Goal: Task Accomplishment & Management: Use online tool/utility

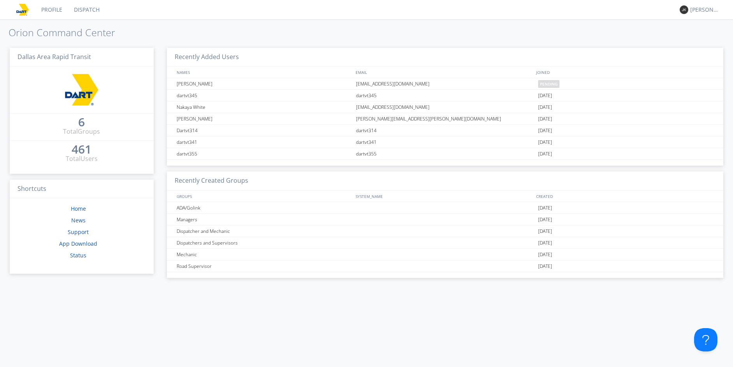
click at [96, 14] on link "Dispatch" at bounding box center [86, 9] width 37 height 19
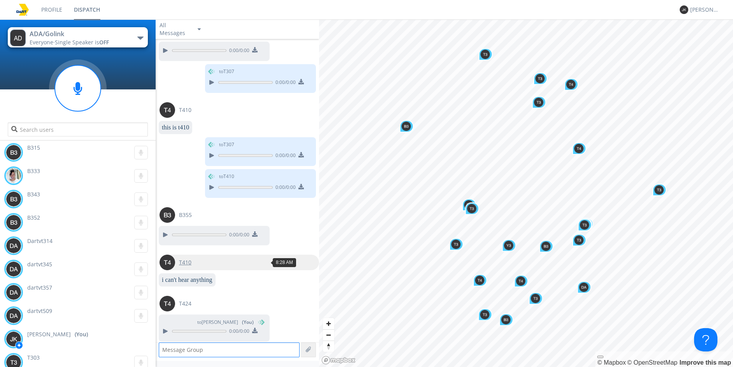
scroll to position [569, 0]
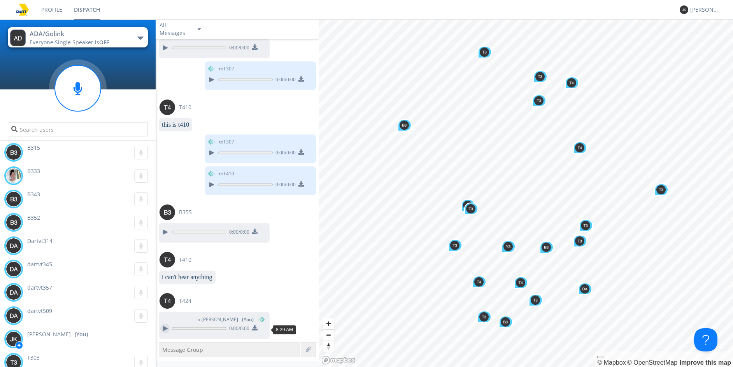
click at [164, 328] on div at bounding box center [164, 328] width 9 height 9
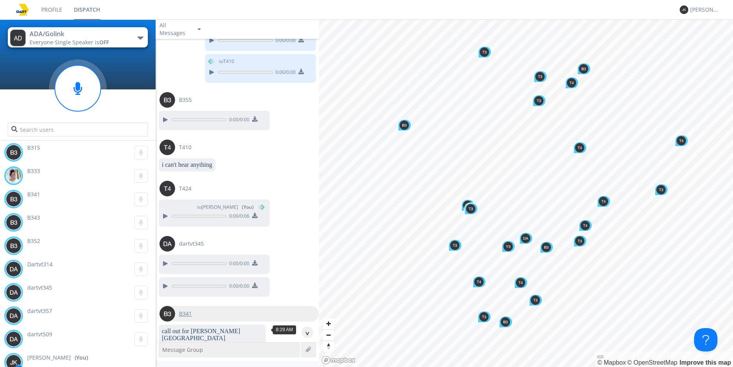
scroll to position [781, 0]
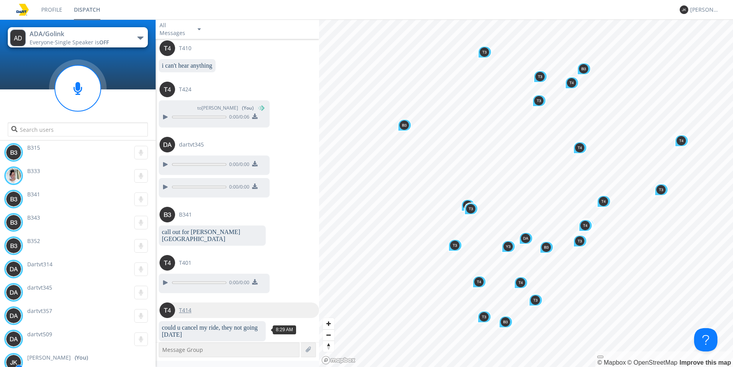
click at [191, 303] on div "T414" at bounding box center [185, 311] width 20 height 16
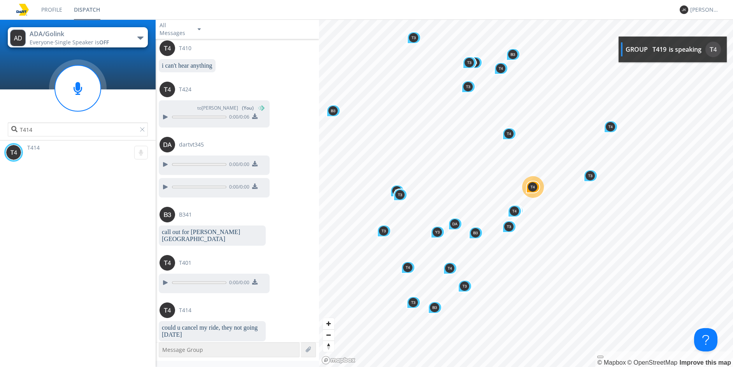
scroll to position [828, 0]
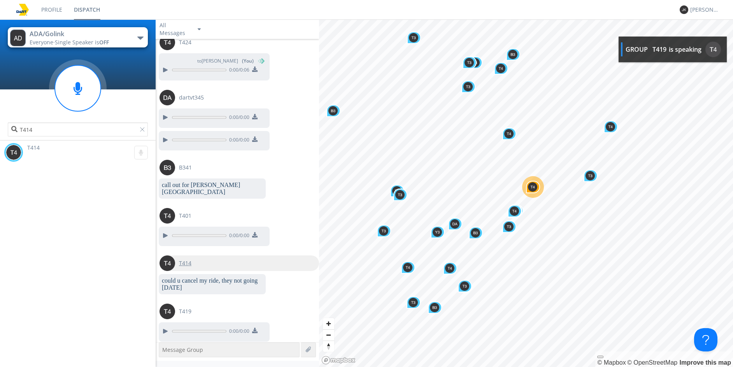
click at [181, 259] on span "T414" at bounding box center [185, 263] width 12 height 8
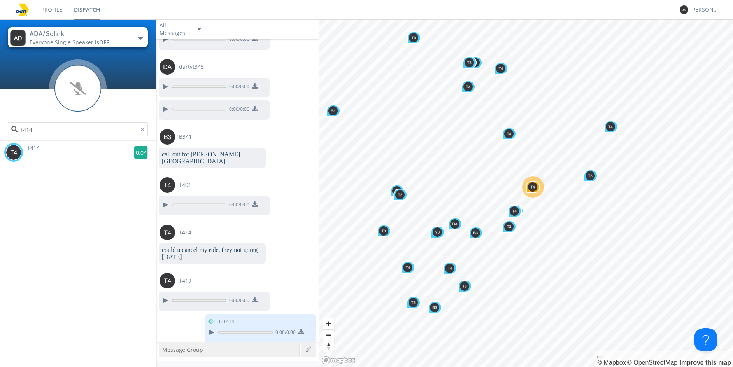
scroll to position [859, 0]
click at [137, 152] on g at bounding box center [141, 153] width 14 height 14
click at [161, 300] on div at bounding box center [164, 300] width 9 height 9
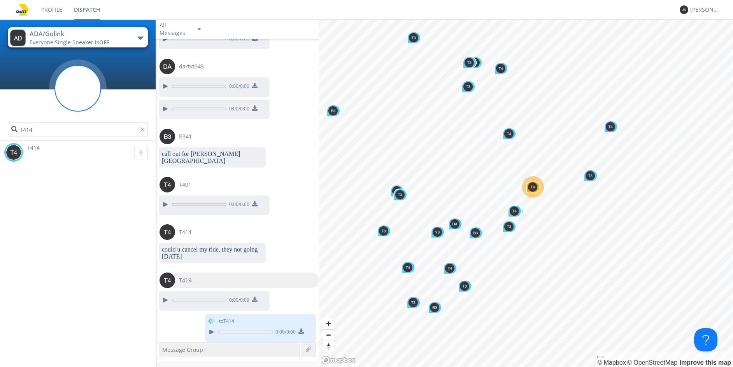
click at [182, 281] on span "T419" at bounding box center [185, 281] width 12 height 8
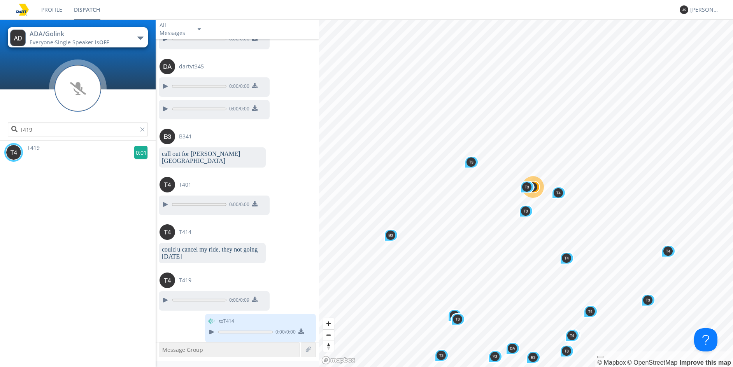
click at [142, 156] on g at bounding box center [141, 153] width 14 height 14
click at [166, 200] on div at bounding box center [164, 204] width 9 height 9
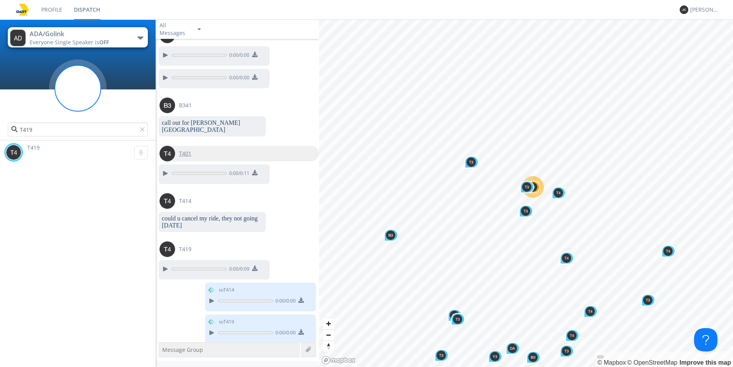
click at [190, 150] on span "T401" at bounding box center [185, 154] width 12 height 8
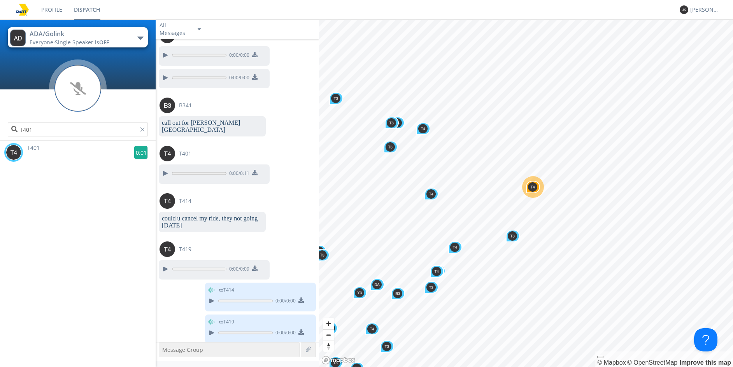
click at [142, 155] on g at bounding box center [141, 153] width 14 height 14
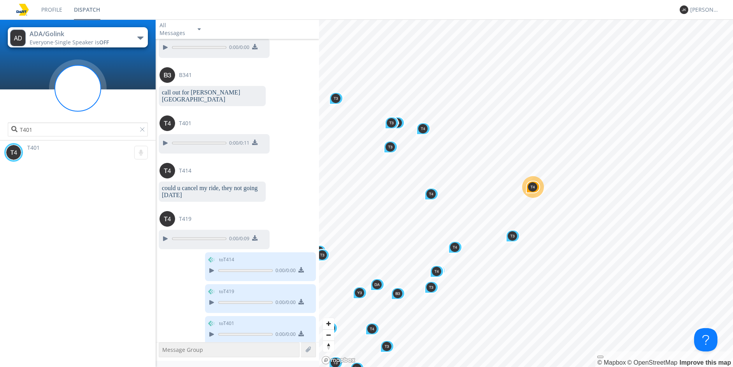
scroll to position [921, 0]
click at [184, 75] on span "B341" at bounding box center [185, 74] width 13 height 8
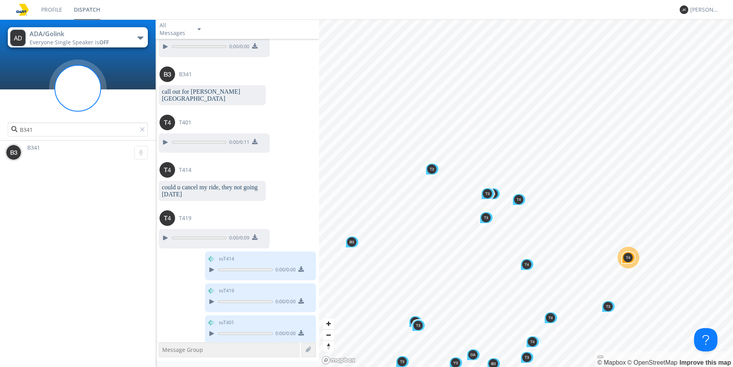
click at [134, 143] on div "B341 0:12" at bounding box center [80, 152] width 152 height 23
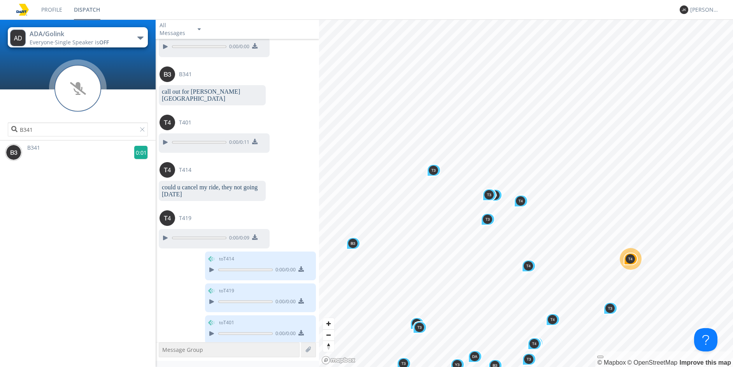
click at [135, 150] on g at bounding box center [141, 153] width 14 height 14
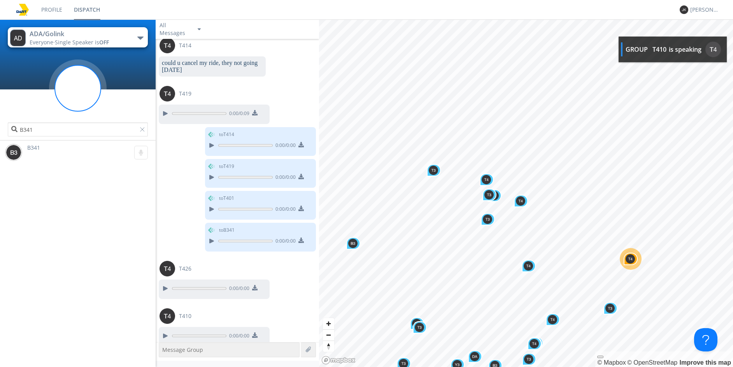
scroll to position [1047, 0]
click at [165, 283] on div at bounding box center [164, 287] width 9 height 9
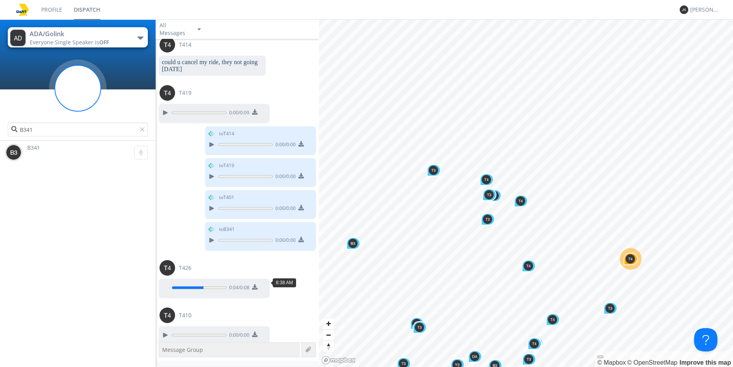
drag, startPoint x: 163, startPoint y: 282, endPoint x: 166, endPoint y: 300, distance: 18.2
click at [163, 283] on div at bounding box center [164, 287] width 9 height 9
click at [165, 331] on div at bounding box center [164, 335] width 9 height 9
click at [188, 313] on span "T410" at bounding box center [185, 316] width 12 height 8
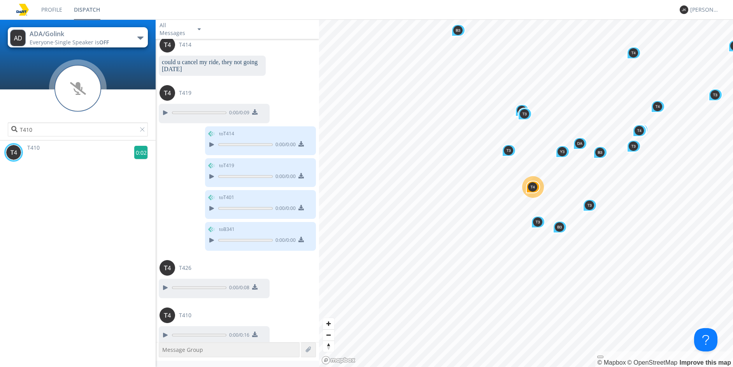
click at [137, 151] on g at bounding box center [141, 153] width 14 height 14
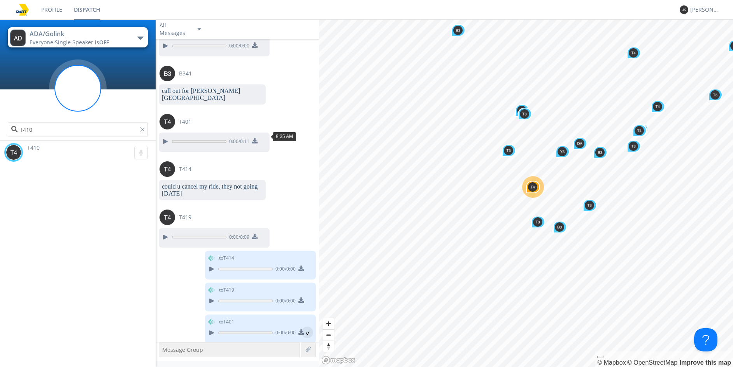
scroll to position [883, 0]
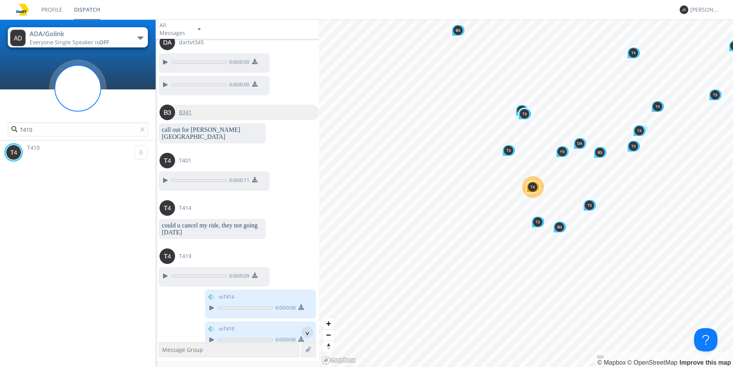
click at [184, 109] on span "B341" at bounding box center [185, 113] width 13 height 8
type input "B341"
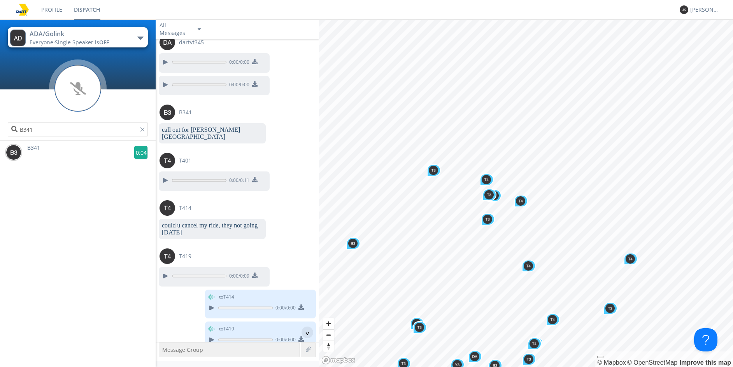
click at [137, 151] on g at bounding box center [141, 153] width 14 height 14
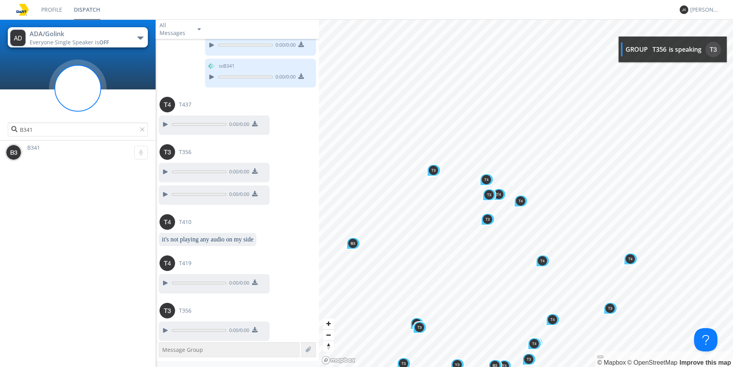
scroll to position [1372, 0]
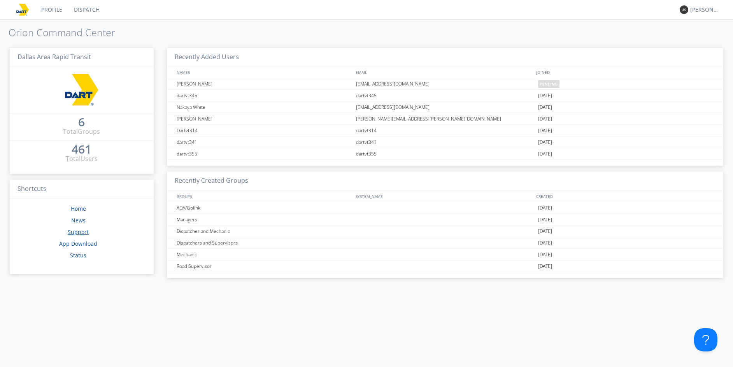
click at [83, 236] on link "Support" at bounding box center [78, 231] width 21 height 7
click at [71, 10] on link "Dispatch" at bounding box center [86, 9] width 37 height 19
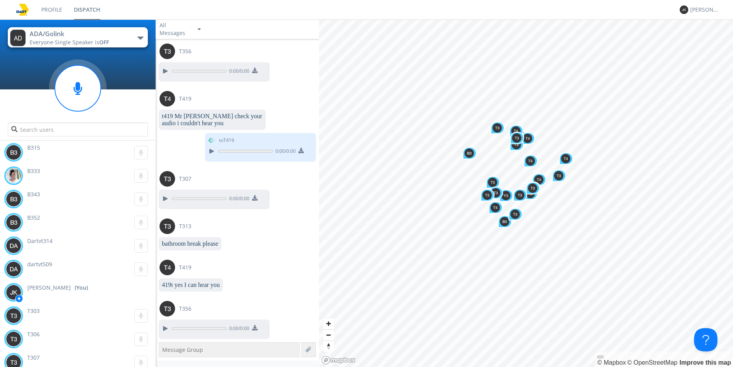
scroll to position [544, 0]
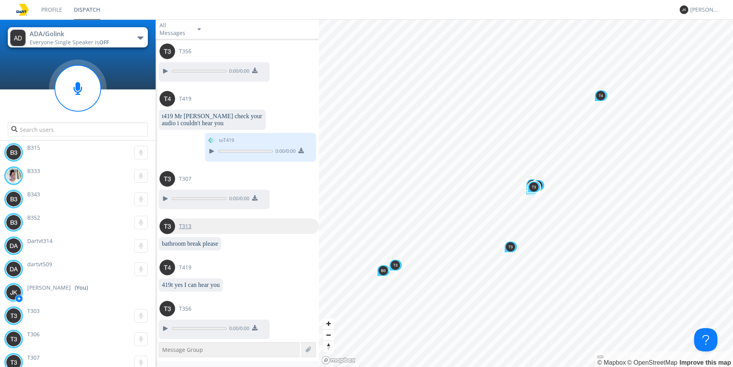
click at [187, 222] on span "T313" at bounding box center [185, 226] width 12 height 8
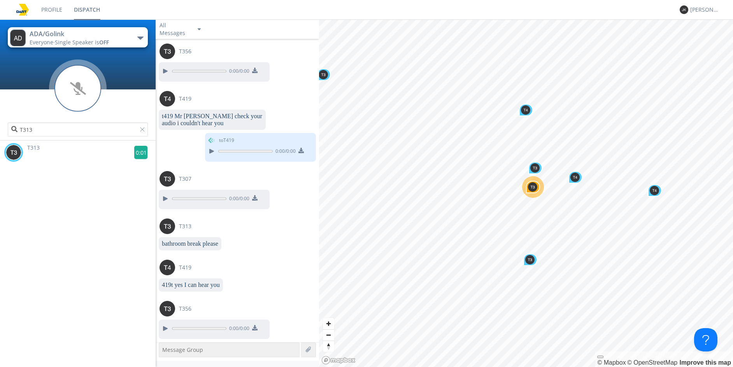
click at [142, 153] on g at bounding box center [141, 153] width 14 height 14
click at [161, 196] on div at bounding box center [164, 198] width 9 height 9
click at [168, 196] on button at bounding box center [165, 199] width 14 height 10
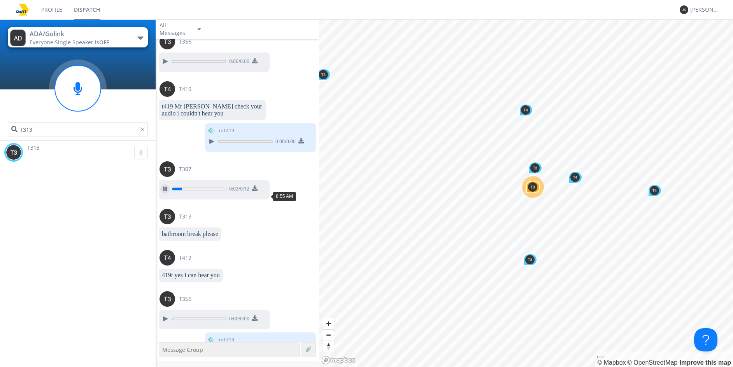
scroll to position [575, 0]
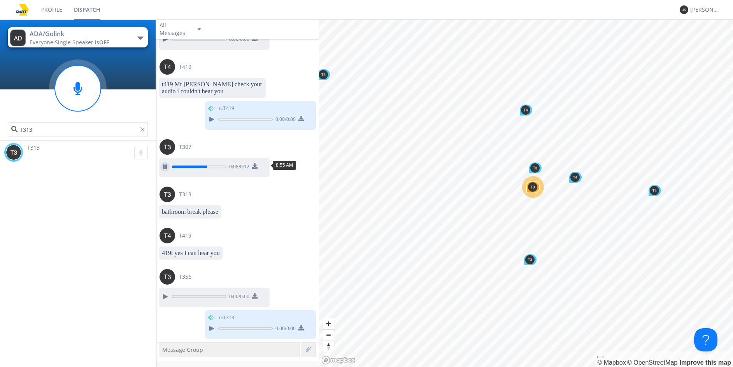
click at [165, 166] on div at bounding box center [164, 166] width 9 height 9
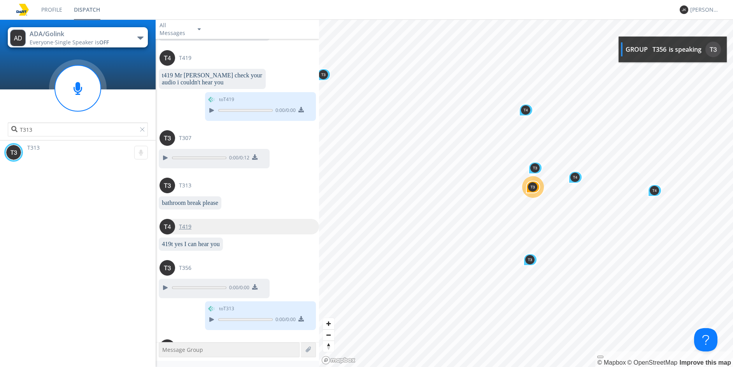
scroll to position [622, 0]
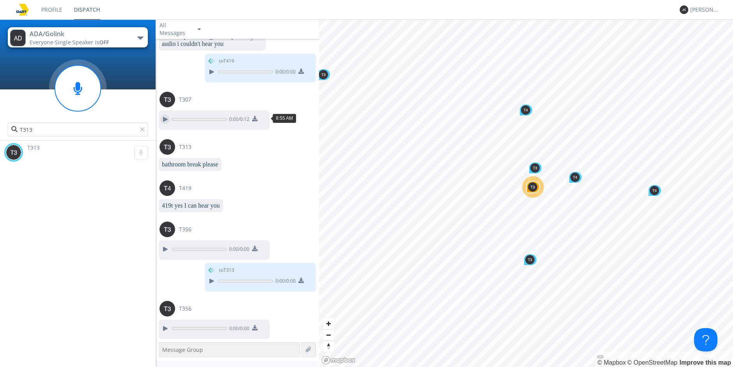
click at [165, 119] on div at bounding box center [164, 119] width 9 height 9
click at [180, 98] on span "T307" at bounding box center [185, 100] width 12 height 8
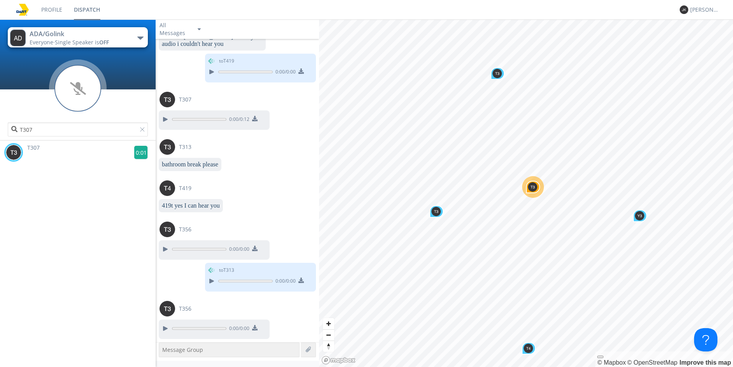
click at [137, 153] on g at bounding box center [141, 153] width 14 height 14
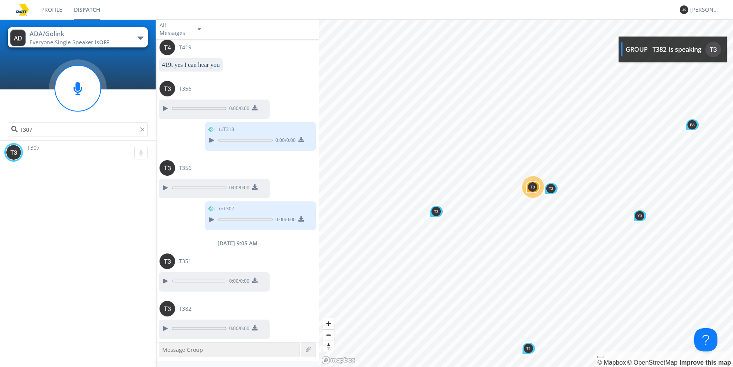
scroll to position [762, 0]
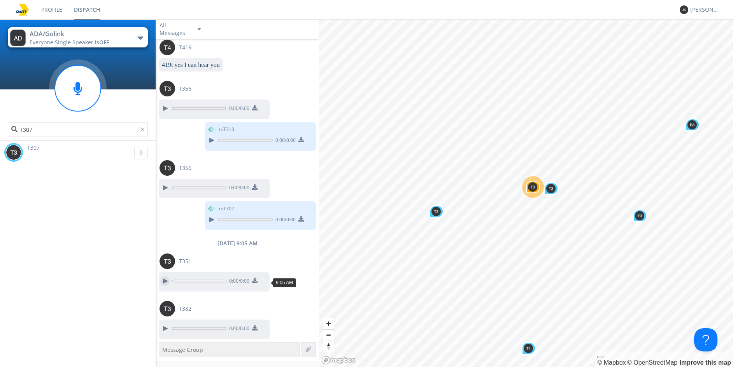
click at [165, 281] on div at bounding box center [164, 281] width 9 height 9
click at [167, 329] on div at bounding box center [164, 328] width 9 height 9
click at [184, 311] on span "T382" at bounding box center [185, 309] width 12 height 8
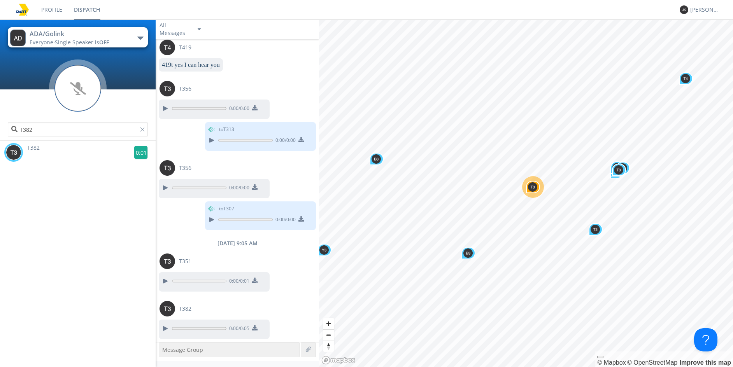
click at [135, 154] on g at bounding box center [141, 153] width 14 height 14
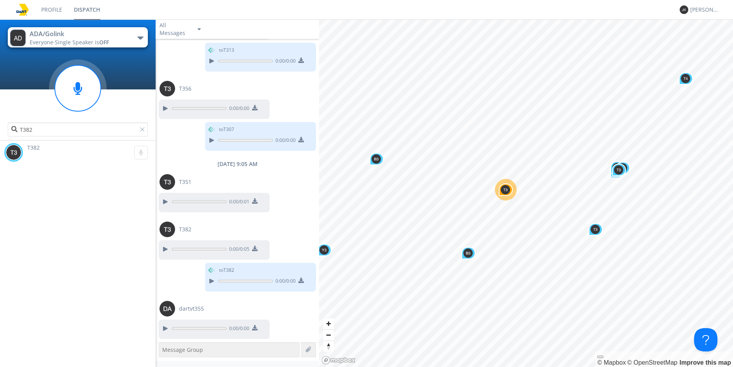
scroll to position [840, 0]
click at [164, 333] on div at bounding box center [164, 328] width 9 height 9
click at [184, 309] on span "dartvt355" at bounding box center [191, 309] width 25 height 8
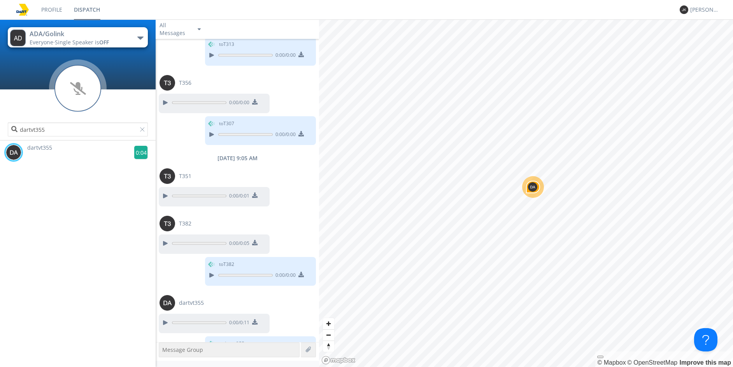
scroll to position [871, 0]
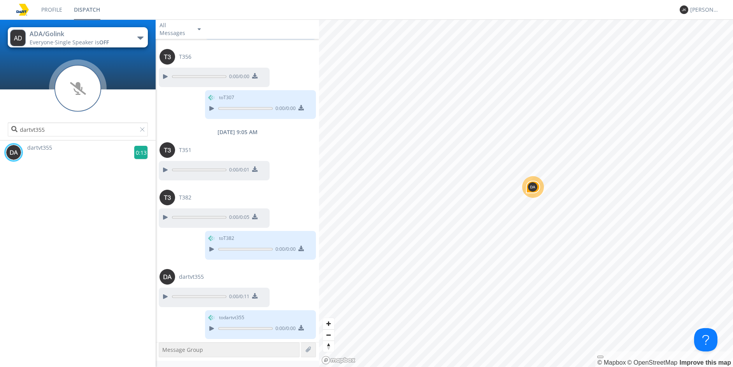
click at [142, 157] on g at bounding box center [141, 153] width 14 height 14
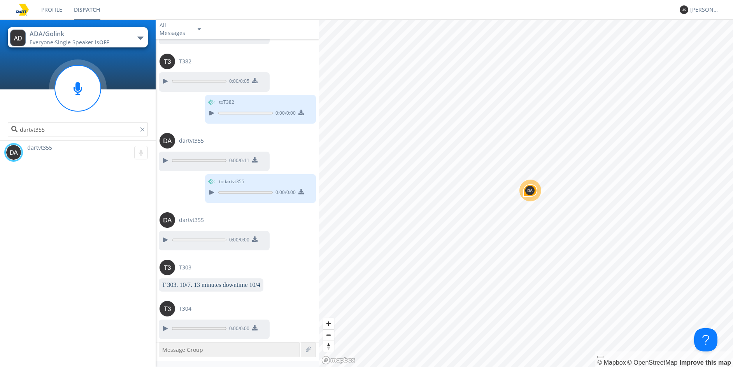
scroll to position [1017, 0]
click at [167, 328] on div at bounding box center [164, 328] width 9 height 9
click at [186, 307] on span "T304" at bounding box center [185, 309] width 12 height 8
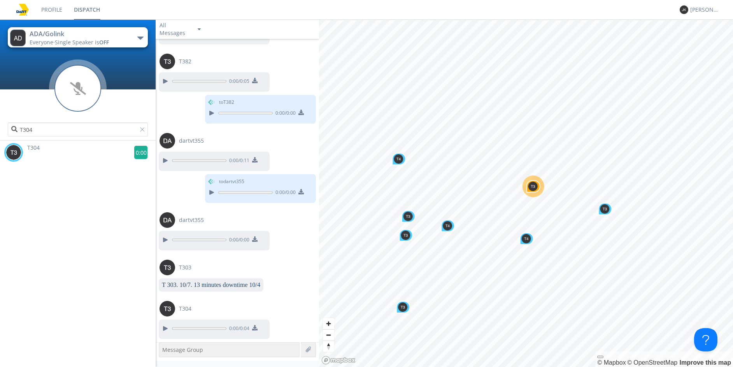
click at [136, 154] on g at bounding box center [141, 153] width 14 height 14
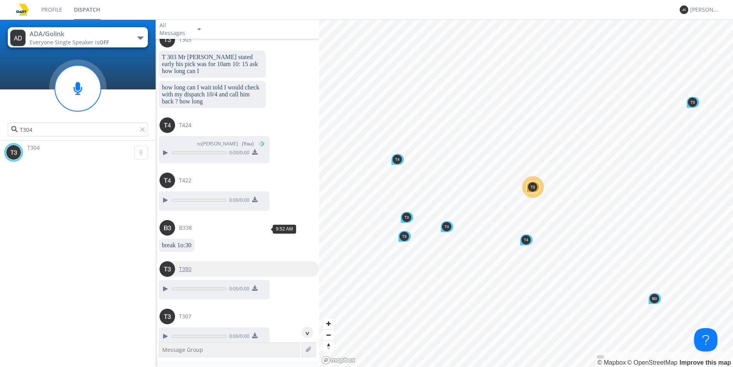
scroll to position [1584, 0]
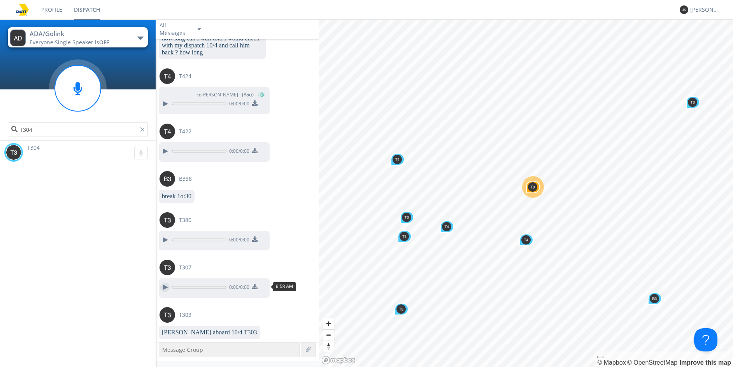
click at [165, 284] on div at bounding box center [164, 287] width 9 height 9
click at [165, 288] on div at bounding box center [164, 287] width 9 height 9
click at [167, 279] on div "0:00 / 0:11" at bounding box center [214, 288] width 111 height 19
click at [168, 285] on div at bounding box center [164, 287] width 9 height 9
click at [182, 266] on span "T307" at bounding box center [185, 268] width 12 height 8
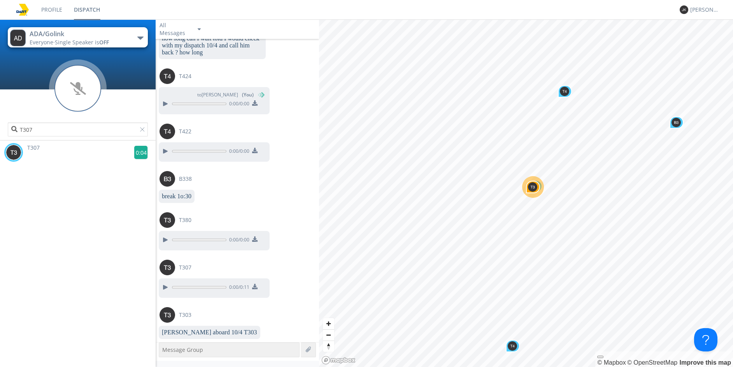
click at [137, 157] on g at bounding box center [141, 153] width 14 height 14
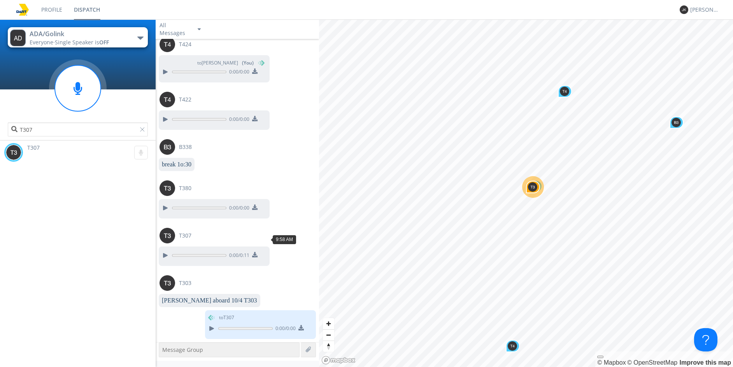
scroll to position [1615, 0]
click at [162, 209] on div at bounding box center [164, 207] width 9 height 9
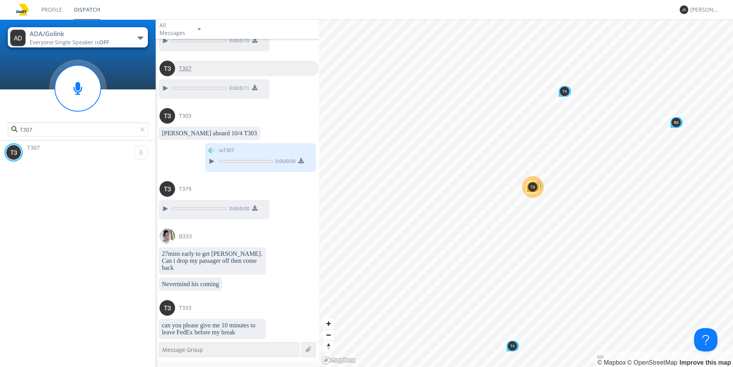
scroll to position [1794, 0]
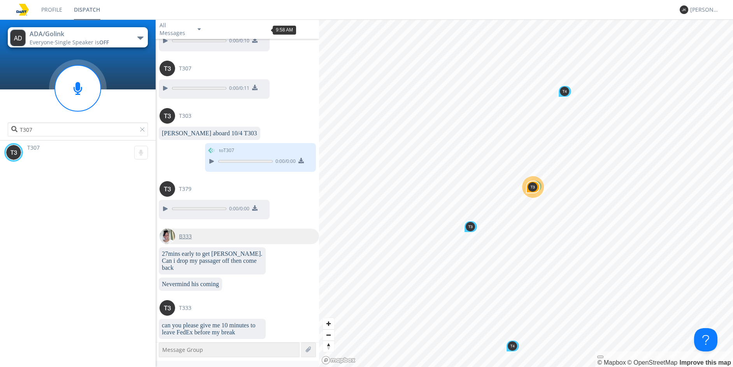
click at [188, 233] on span "B333" at bounding box center [185, 237] width 13 height 8
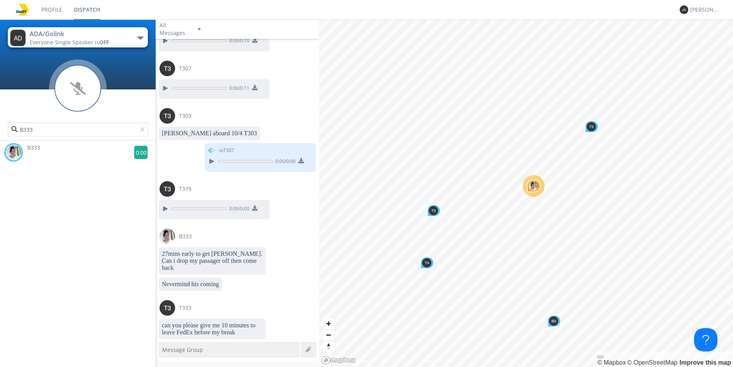
click at [134, 154] on g at bounding box center [141, 153] width 14 height 14
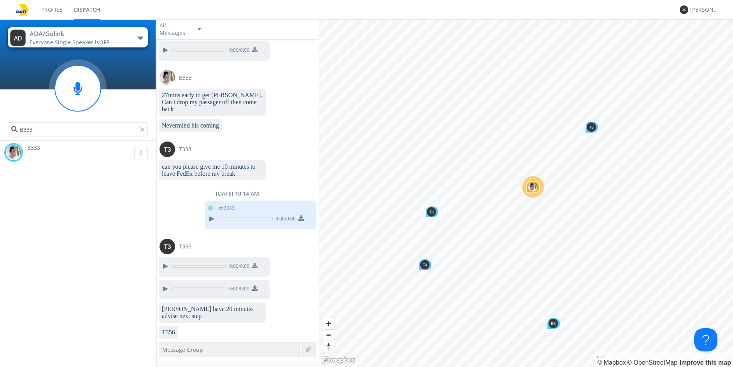
scroll to position [1957, 0]
click at [186, 243] on span "T356" at bounding box center [185, 247] width 12 height 8
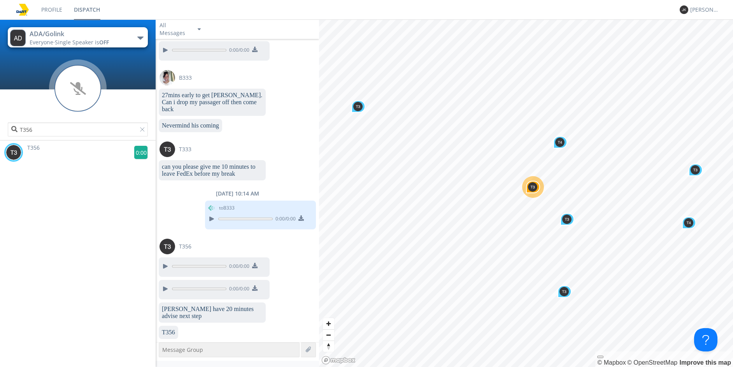
click at [135, 152] on g at bounding box center [141, 153] width 14 height 14
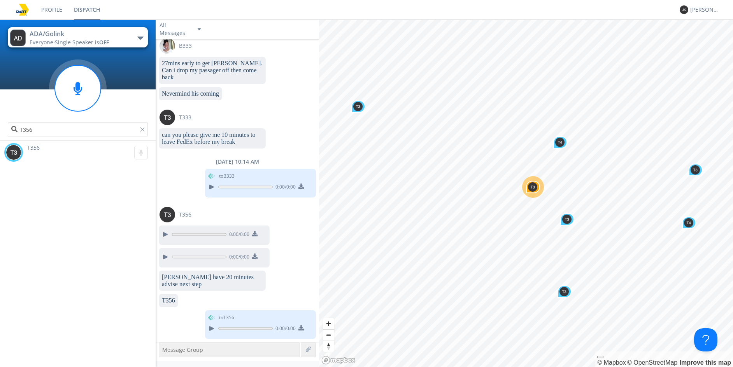
scroll to position [1988, 0]
click at [160, 229] on button at bounding box center [165, 234] width 14 height 10
click at [167, 252] on div at bounding box center [164, 256] width 9 height 9
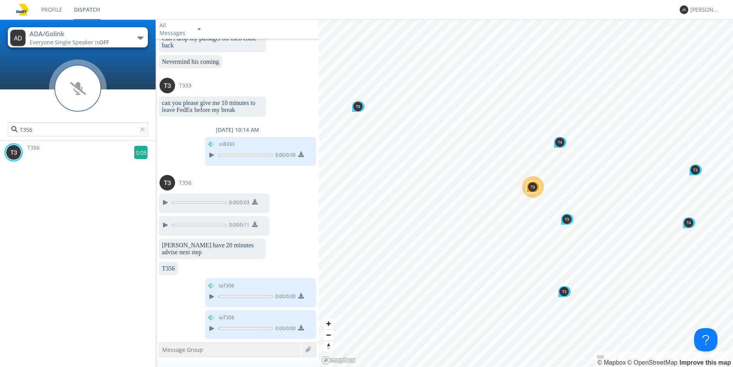
scroll to position [2019, 0]
click at [136, 153] on g at bounding box center [141, 153] width 14 height 14
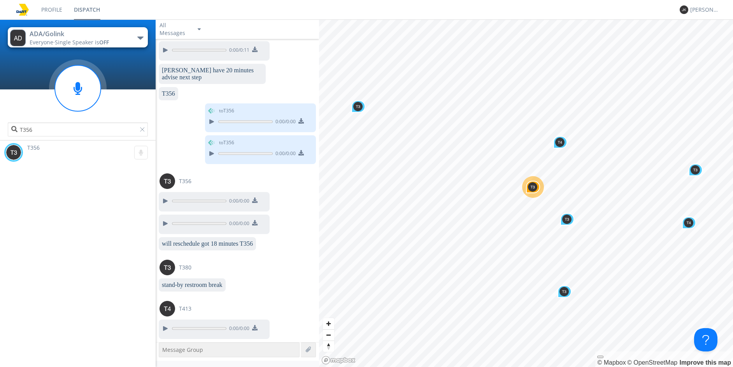
scroll to position [2206, 0]
click at [163, 328] on div at bounding box center [164, 328] width 9 height 9
click at [188, 306] on span "T413" at bounding box center [185, 309] width 12 height 8
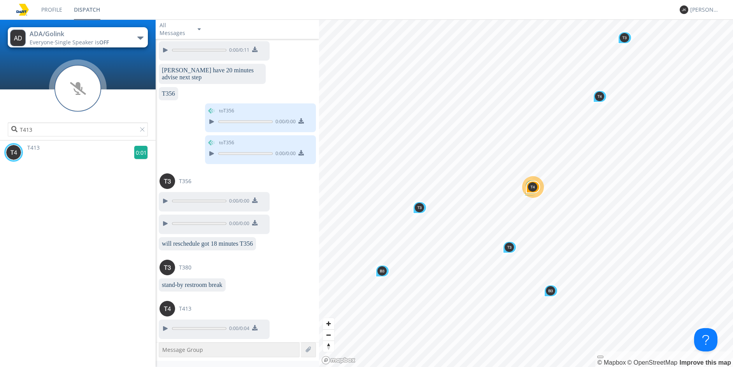
click at [141, 157] on g at bounding box center [141, 153] width 14 height 14
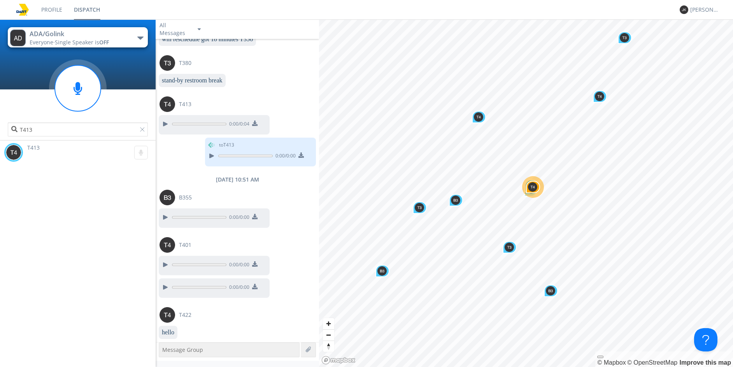
scroll to position [2410, 0]
click at [168, 285] on div at bounding box center [164, 287] width 9 height 9
click at [165, 283] on div at bounding box center [164, 287] width 9 height 9
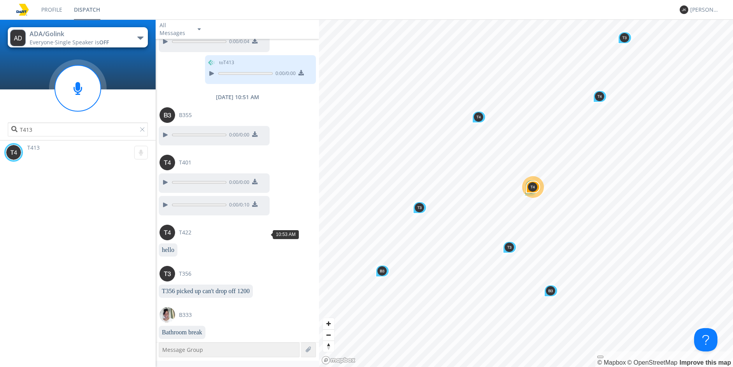
scroll to position [2506, 0]
click at [188, 266] on div "T356" at bounding box center [185, 274] width 20 height 16
type input "T356"
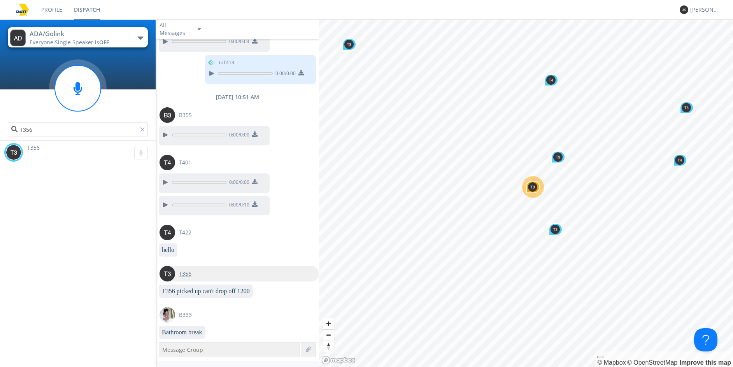
click at [191, 270] on span "T356" at bounding box center [185, 274] width 12 height 8
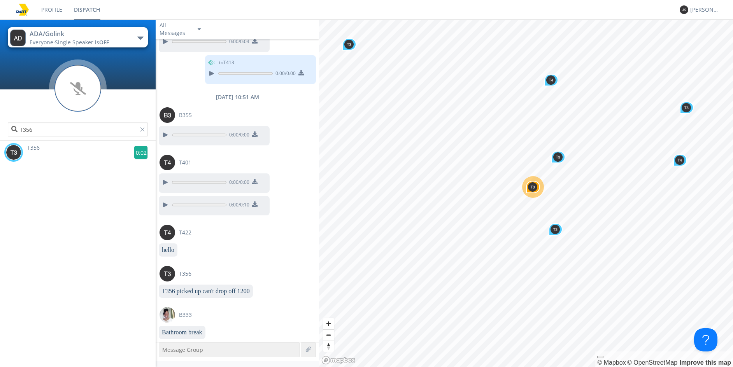
click at [138, 153] on g at bounding box center [141, 153] width 14 height 14
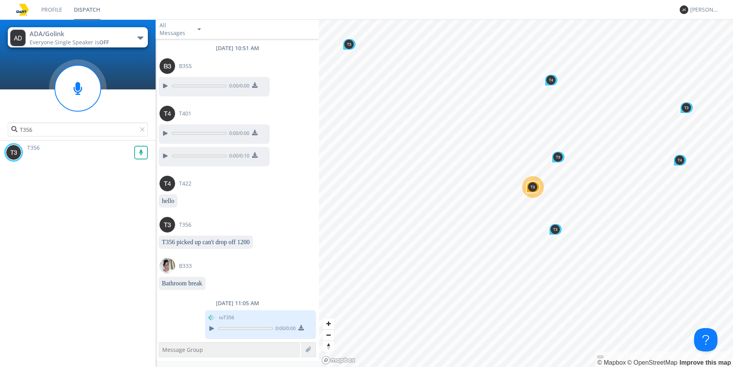
scroll to position [2554, 0]
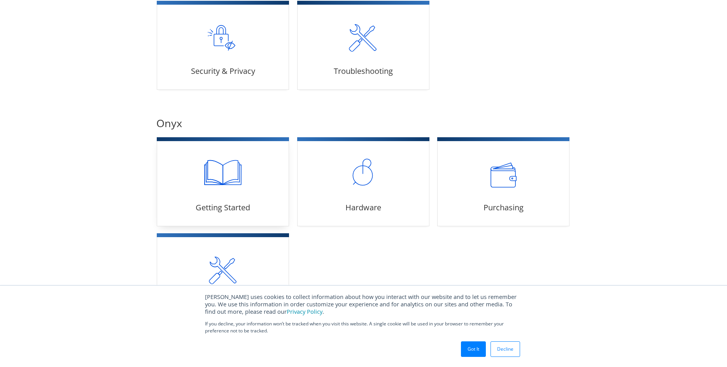
scroll to position [433, 0]
